Goal: Task Accomplishment & Management: Manage account settings

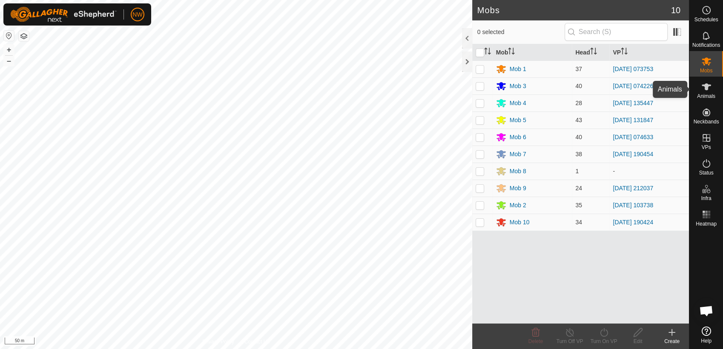
click at [708, 89] on icon at bounding box center [706, 86] width 9 height 7
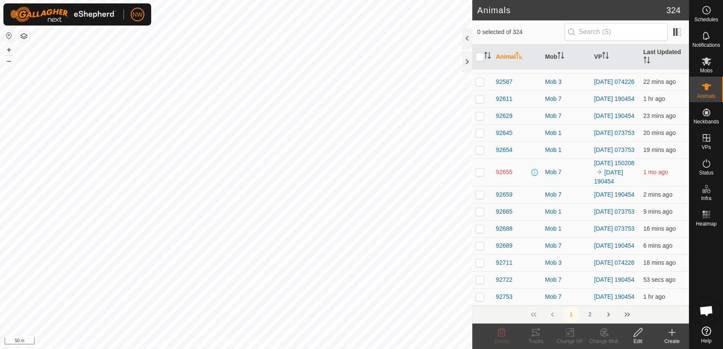
scroll to position [3504, 0]
click at [589, 313] on button "2" at bounding box center [589, 314] width 17 height 17
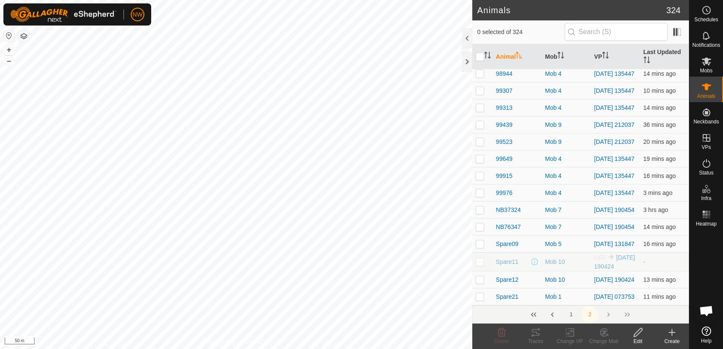
scroll to position [1933, 0]
click at [554, 54] on th "Mob" at bounding box center [566, 57] width 49 height 26
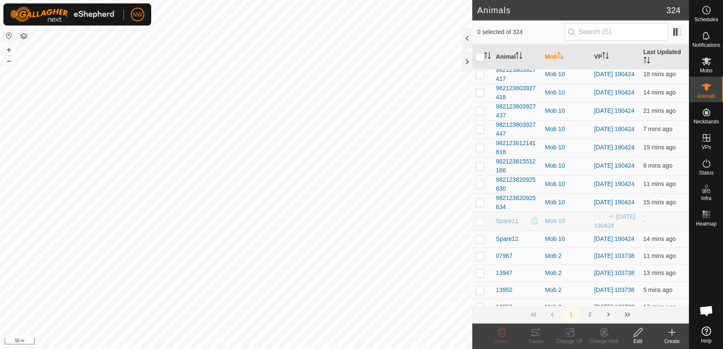
scroll to position [1164, 0]
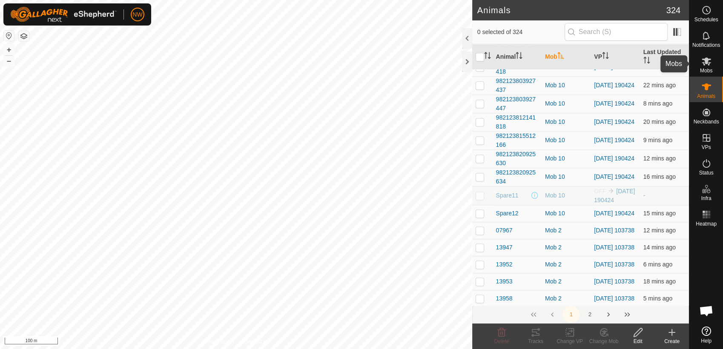
click at [709, 62] on icon at bounding box center [707, 61] width 10 height 10
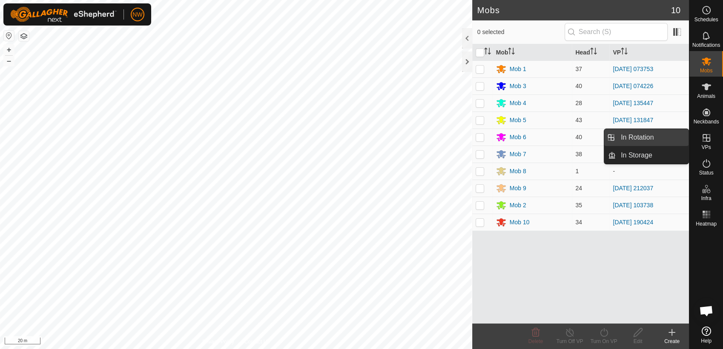
click at [659, 136] on link "In Rotation" at bounding box center [652, 137] width 73 height 17
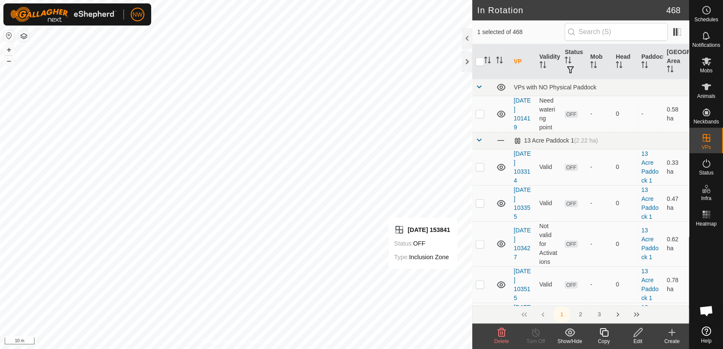
click at [638, 336] on icon at bounding box center [638, 333] width 11 height 10
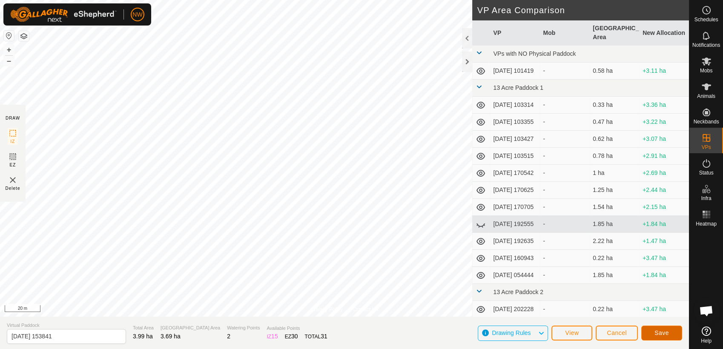
click at [659, 334] on span "Save" at bounding box center [662, 333] width 14 height 7
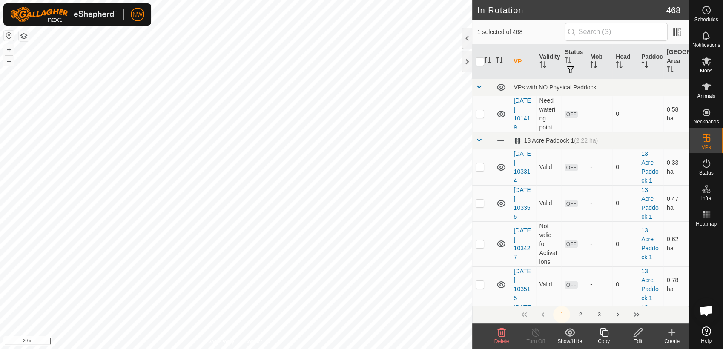
click at [639, 331] on icon at bounding box center [638, 333] width 11 height 10
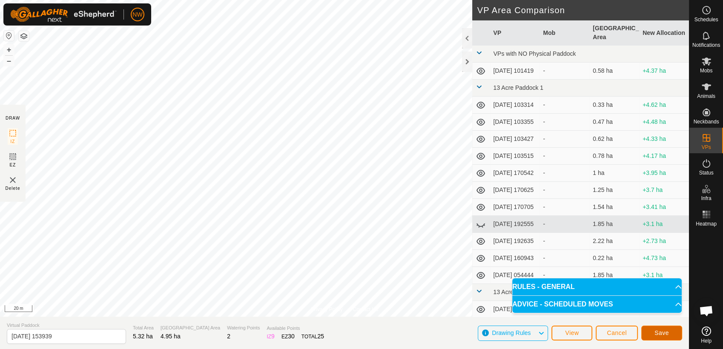
click at [661, 330] on span "Save" at bounding box center [662, 333] width 14 height 7
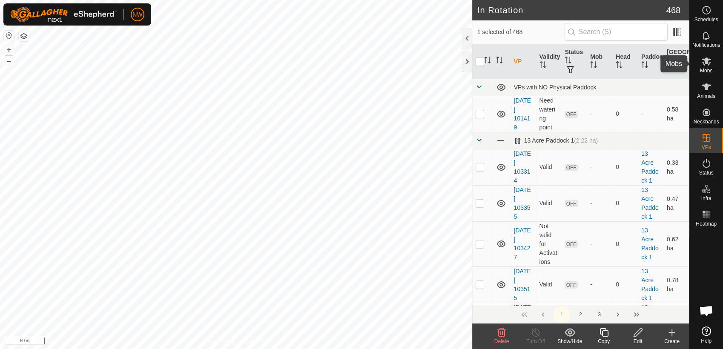
click at [708, 63] on icon at bounding box center [706, 62] width 9 height 8
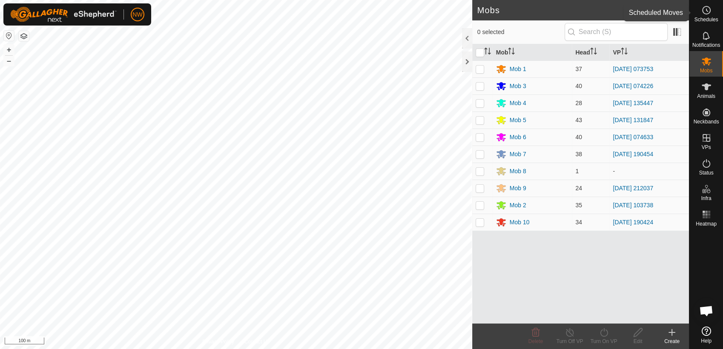
drag, startPoint x: 710, startPoint y: 13, endPoint x: 705, endPoint y: 16, distance: 5.3
click at [710, 13] on icon at bounding box center [707, 10] width 10 height 10
